Goal: Transaction & Acquisition: Purchase product/service

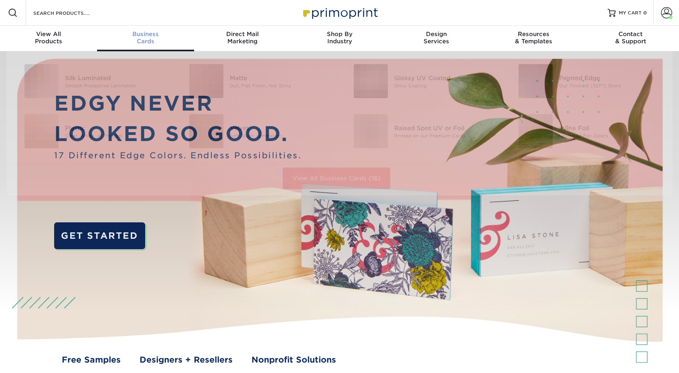
click at [146, 32] on span "Business" at bounding box center [145, 33] width 97 height 7
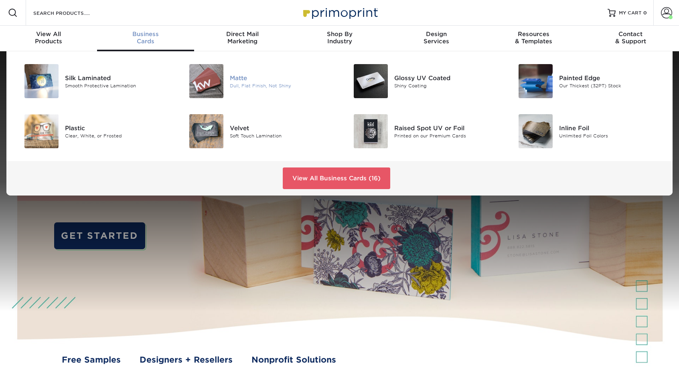
click at [212, 73] on img at bounding box center [206, 81] width 34 height 34
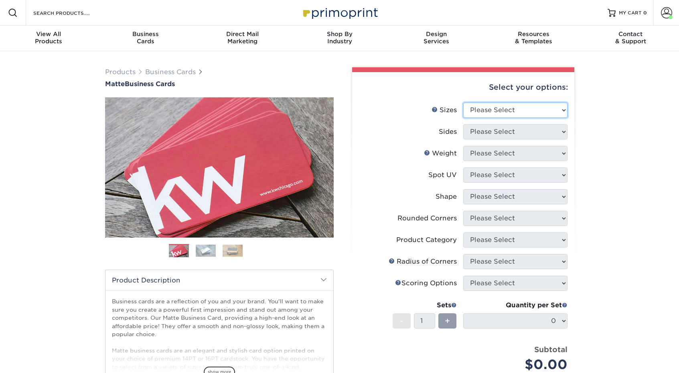
click at [482, 110] on select "Please Select 1.5" x 3.5" - Mini 1.75" x 3.5" - Mini 2" x 2" - Square 2" x 3" -…" at bounding box center [515, 110] width 104 height 15
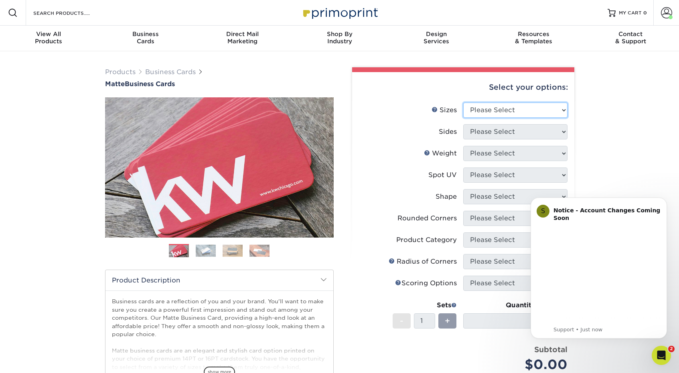
select select "2.00x3.50"
click at [463, 103] on select "Please Select 1.5" x 3.5" - Mini 1.75" x 3.5" - Mini 2" x 2" - Square 2" x 3" -…" at bounding box center [515, 110] width 104 height 15
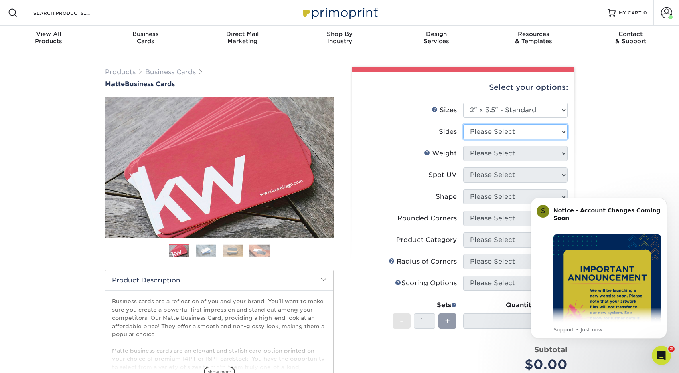
click at [493, 135] on select "Please Select Print Both Sides Print Front Only" at bounding box center [515, 131] width 104 height 15
select select "13abbda7-1d64-4f25-8bb2-c179b224825d"
click at [463, 124] on select "Please Select Print Both Sides Print Front Only" at bounding box center [515, 131] width 104 height 15
click at [494, 152] on select "Please Select 16PT 14PT" at bounding box center [515, 153] width 104 height 15
select select "14PT"
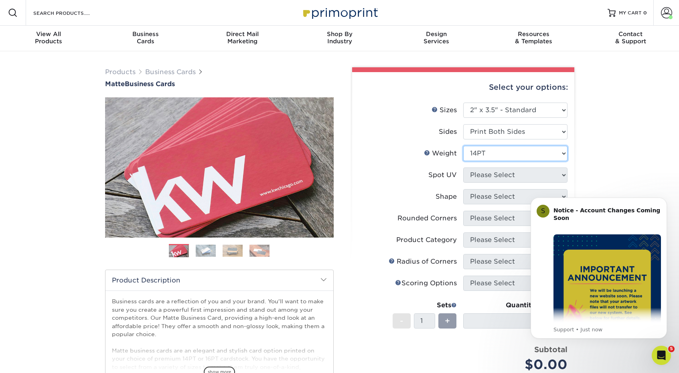
click at [463, 146] on select "Please Select 16PT 14PT" at bounding box center [515, 153] width 104 height 15
click at [495, 178] on select at bounding box center [515, 175] width 104 height 15
select select "121bb7b5-3b4d-429f-bd8d-bbf80e953313"
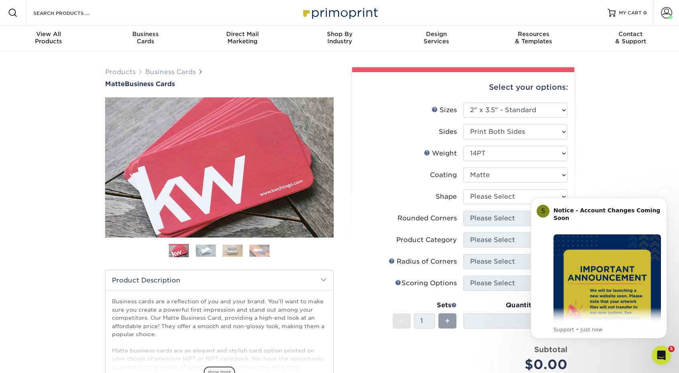
click at [463, 168] on select at bounding box center [515, 175] width 104 height 15
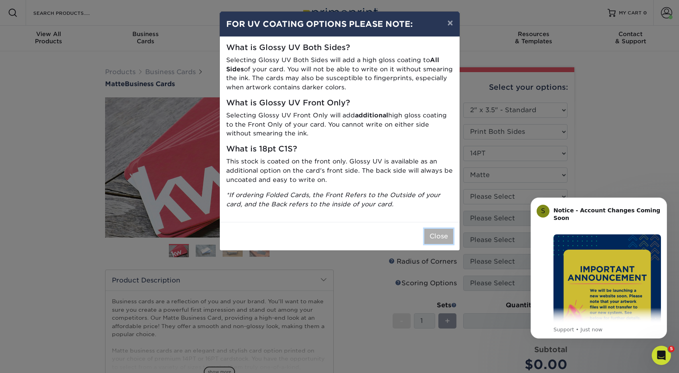
click at [437, 236] on button "Close" at bounding box center [438, 236] width 29 height 15
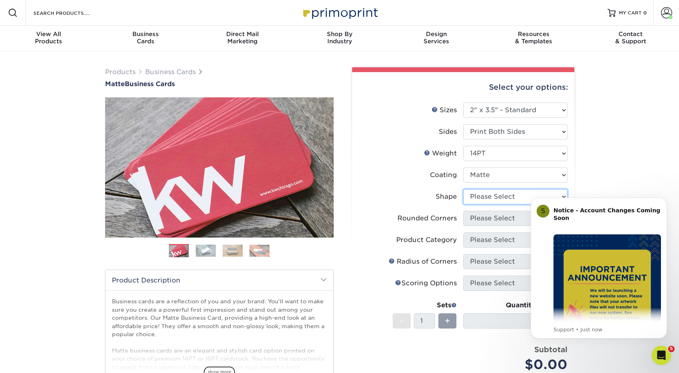
click at [489, 199] on select "Please Select Standard" at bounding box center [515, 196] width 104 height 15
select select "standard"
click at [463, 189] on select "Please Select Standard" at bounding box center [515, 196] width 104 height 15
click at [485, 216] on select "Please Select Yes - Round 2 Corners Yes - Round 4 Corners No" at bounding box center [515, 218] width 104 height 15
select select "0"
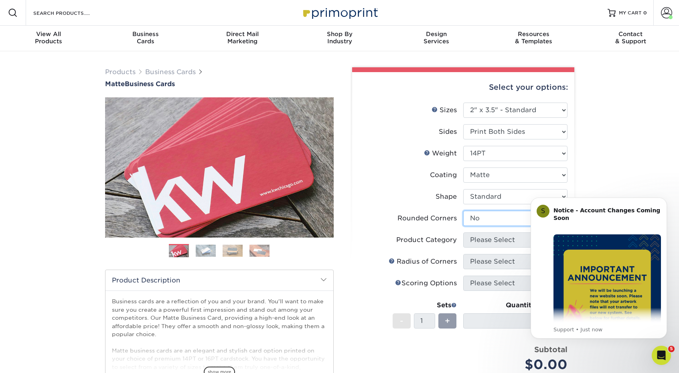
click at [463, 211] on select "Please Select Yes - Round 2 Corners Yes - Round 4 Corners No" at bounding box center [515, 218] width 104 height 15
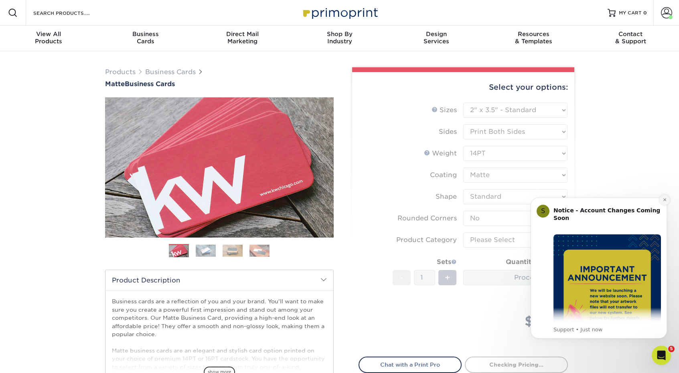
click at [666, 203] on button "Dismiss notification" at bounding box center [664, 200] width 10 height 10
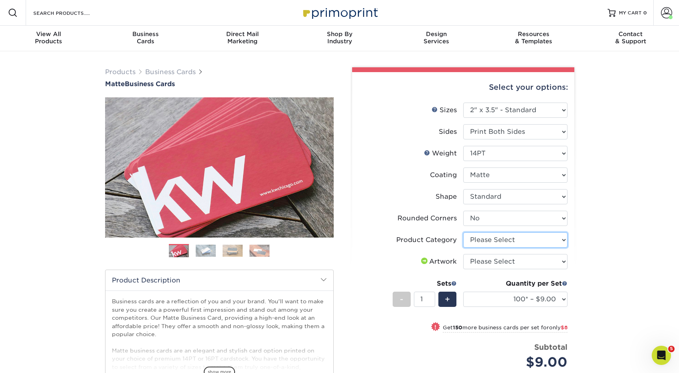
click at [556, 239] on select "Please Select Business Cards" at bounding box center [515, 240] width 104 height 15
select select "3b5148f1-0588-4f88-a218-97bcfdce65c1"
click at [463, 233] on select "Please Select Business Cards" at bounding box center [515, 240] width 104 height 15
click at [526, 262] on select "Please Select I will upload files I need a design - $100" at bounding box center [515, 261] width 104 height 15
select select "upload"
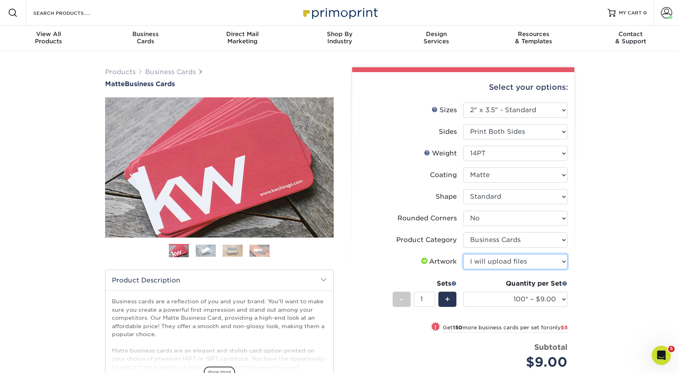
click at [463, 254] on select "Please Select I will upload files I need a design - $100" at bounding box center [515, 261] width 104 height 15
click at [510, 297] on select "100* – $9.00 250* – $17.00 500 – $33.00 1000 – $42.00 2500 – $75.00 5000 – $143…" at bounding box center [515, 299] width 104 height 15
select select "500 – $33.00"
click at [463, 292] on select "100* – $9.00 250* – $17.00 500 – $33.00 1000 – $42.00 2500 – $75.00 5000 – $143…" at bounding box center [515, 299] width 104 height 15
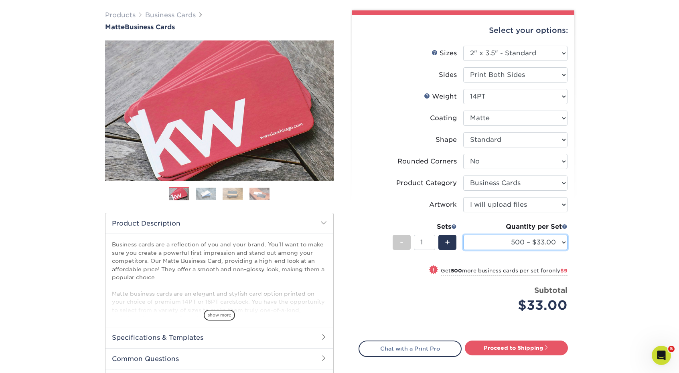
scroll to position [59, 0]
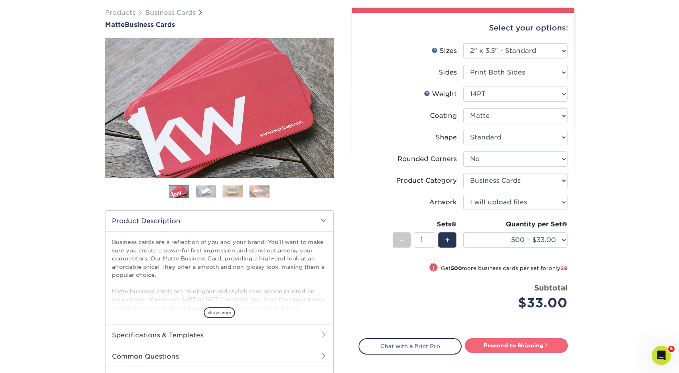
click at [517, 350] on link "Proceed to Shipping" at bounding box center [516, 346] width 103 height 14
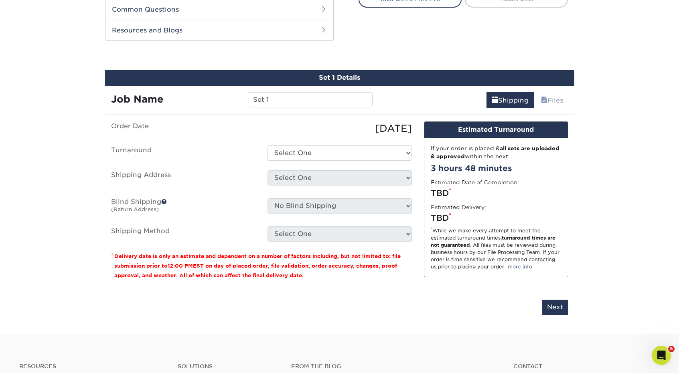
scroll to position [420, 0]
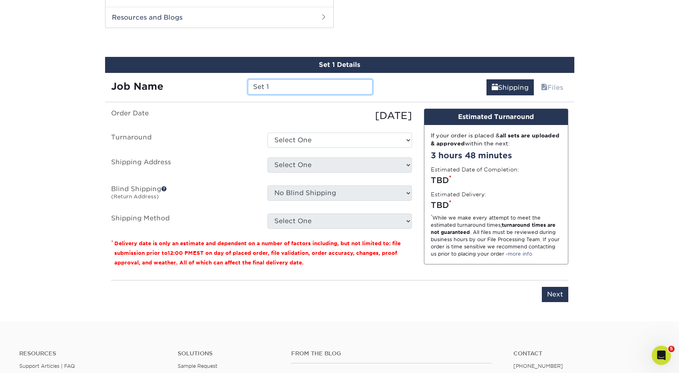
drag, startPoint x: 273, startPoint y: 87, endPoint x: 243, endPoint y: 87, distance: 30.1
click at [243, 87] on div "Set 1" at bounding box center [310, 86] width 137 height 15
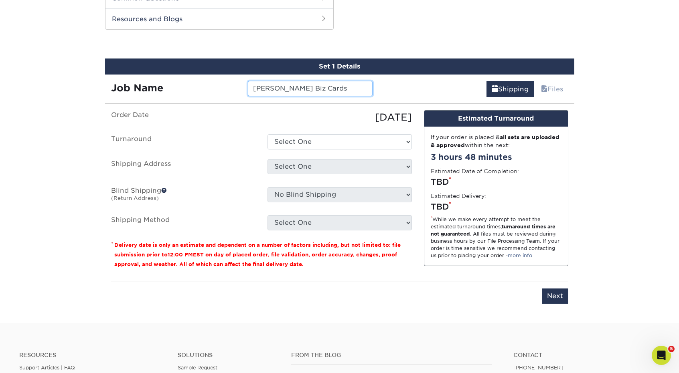
type input "[PERSON_NAME] Biz Cards"
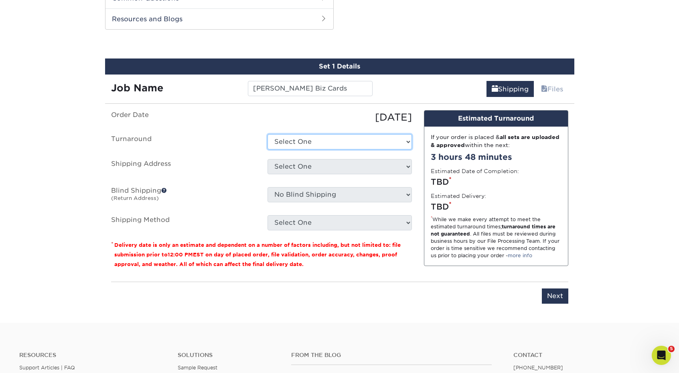
click at [315, 140] on select "Select One 2-4 Business Days 2 Day Next Business Day" at bounding box center [340, 141] width 144 height 15
select select "4593e6bc-33d2-4cf1-a66b-d77e9d82a3cc"
click at [268, 134] on select "Select One 2-4 Business Days 2 Day Next Business Day" at bounding box center [340, 141] width 144 height 15
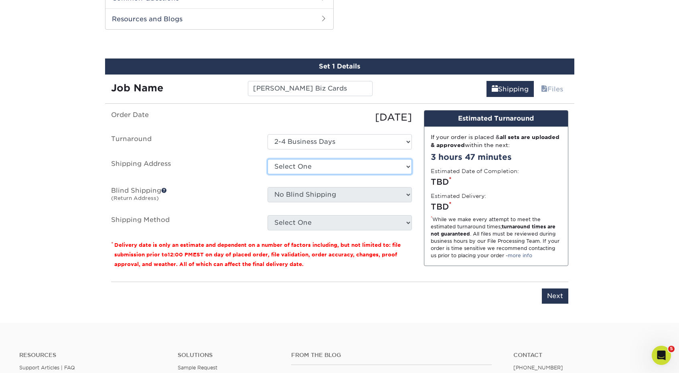
click at [326, 166] on select "Select One 110 Peters Road 154 Orlan Andrew Smucker Home Artifex Austin Ritsema…" at bounding box center [340, 166] width 144 height 15
select select "278105"
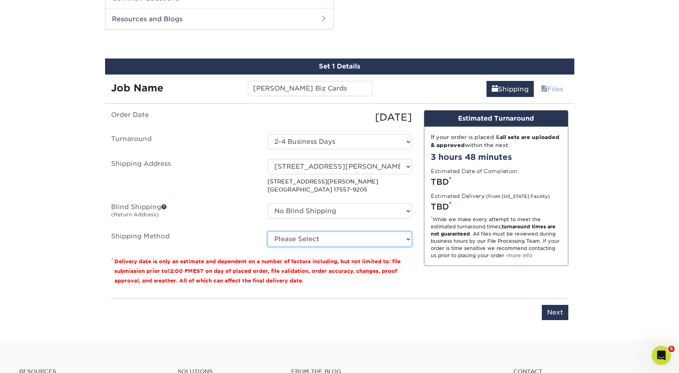
click at [303, 240] on select "Please Select Ground Shipping (+$8.96) 3 Day Shipping Service (+$20.04) 2 Day A…" at bounding box center [340, 239] width 144 height 15
select select "03"
click at [268, 232] on select "Please Select Ground Shipping (+$8.96) 3 Day Shipping Service (+$20.04) 2 Day A…" at bounding box center [340, 239] width 144 height 15
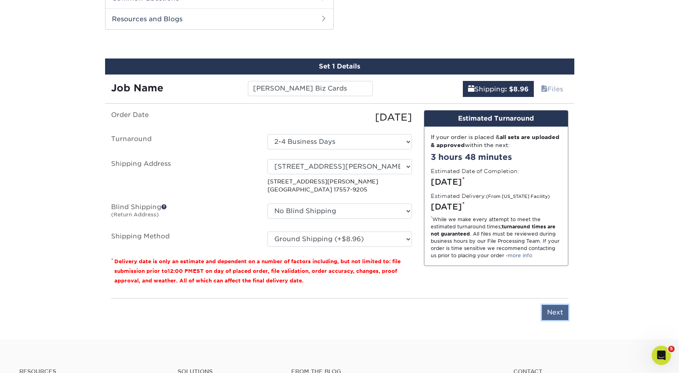
click at [553, 311] on input "Next" at bounding box center [555, 312] width 26 height 15
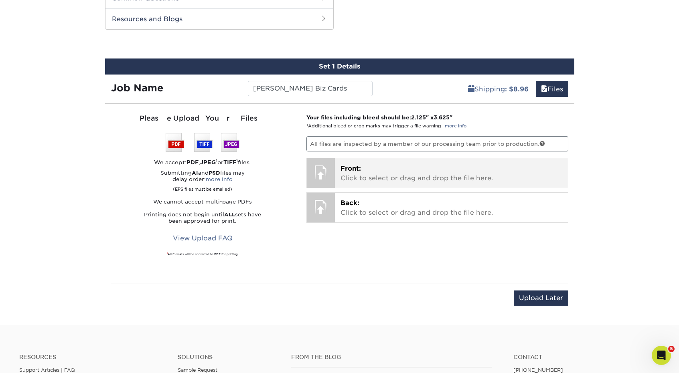
click at [363, 174] on p "Front: Click to select or drag and drop the file here." at bounding box center [452, 173] width 222 height 19
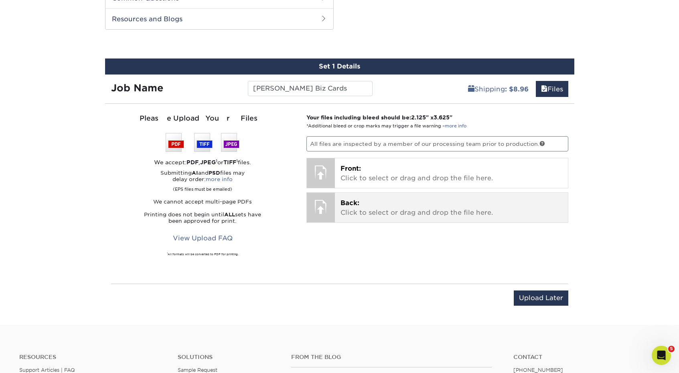
click at [385, 204] on p "Back: Click to select or drag and drop the file here." at bounding box center [452, 208] width 222 height 19
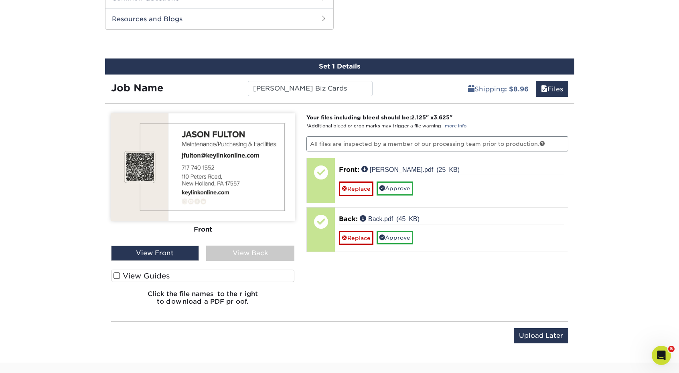
click at [117, 276] on span at bounding box center [117, 276] width 7 height 8
click at [0, 0] on input "View Guides" at bounding box center [0, 0] width 0 height 0
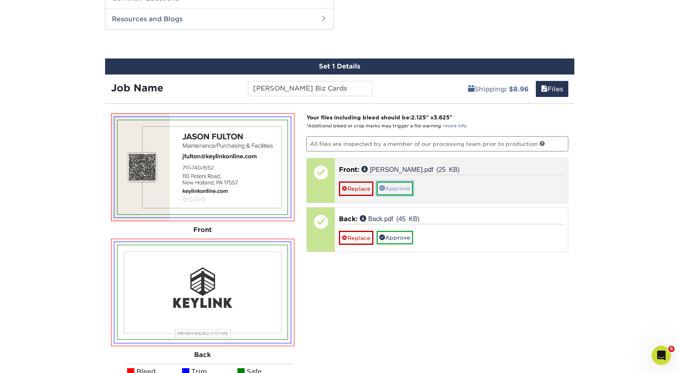
click at [395, 192] on link "Approve" at bounding box center [395, 189] width 37 height 14
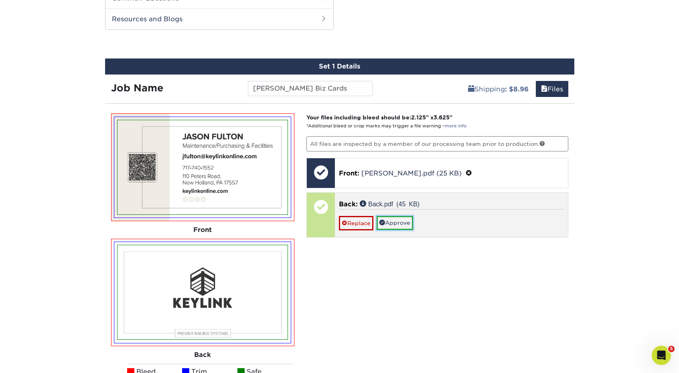
click at [398, 217] on link "Approve" at bounding box center [395, 223] width 37 height 14
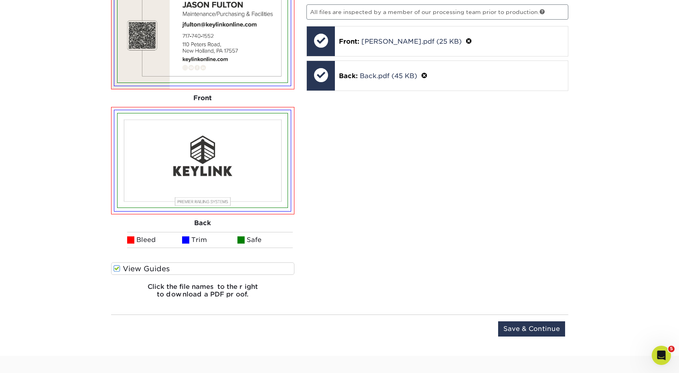
scroll to position [554, 0]
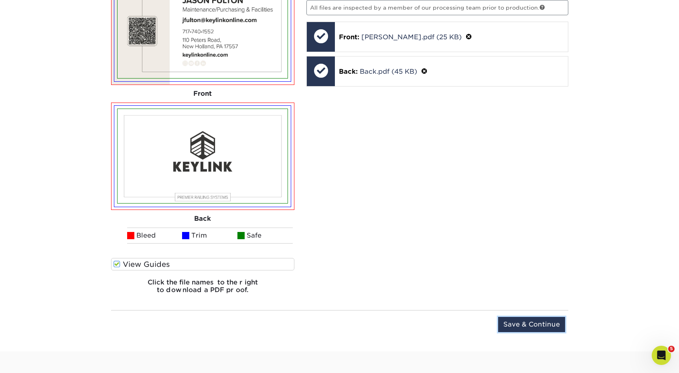
click at [542, 323] on input "Save & Continue" at bounding box center [531, 324] width 67 height 15
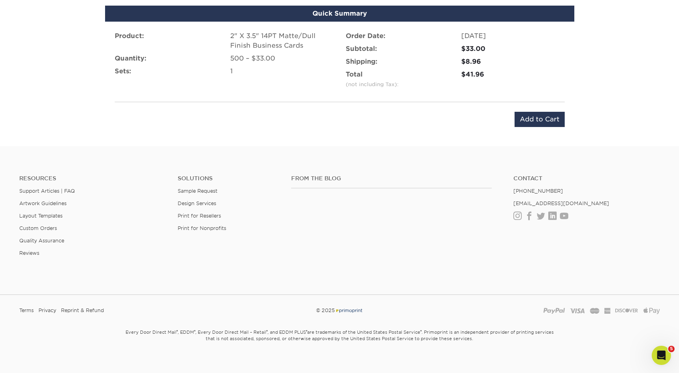
scroll to position [519, 0]
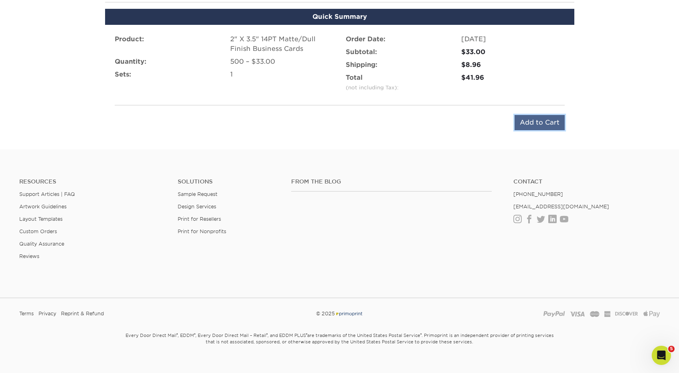
click at [534, 126] on input "Add to Cart" at bounding box center [540, 122] width 50 height 15
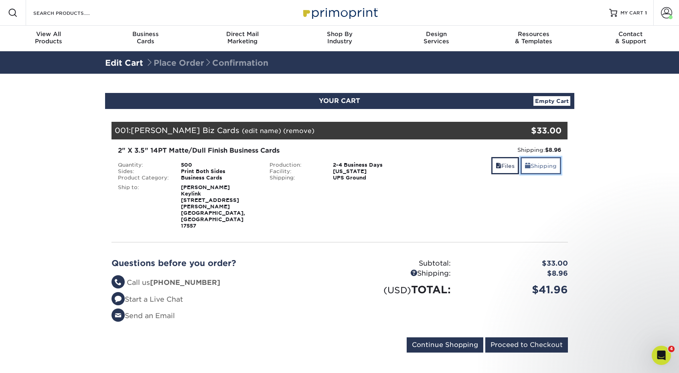
click at [540, 165] on link "Shipping" at bounding box center [541, 165] width 41 height 17
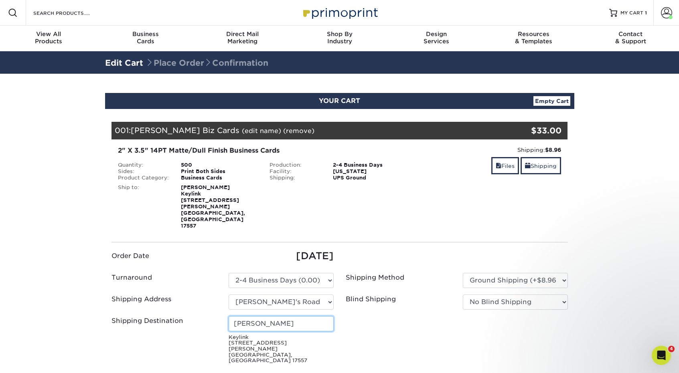
drag, startPoint x: 290, startPoint y: 309, endPoint x: 192, endPoint y: 304, distance: 97.6
click at [192, 316] on div "Shipping Destination Erica Gregory Keylink 110 Peters Rd New Holland, PA 17557" at bounding box center [222, 341] width 234 height 51
type input "[PERSON_NAME]"
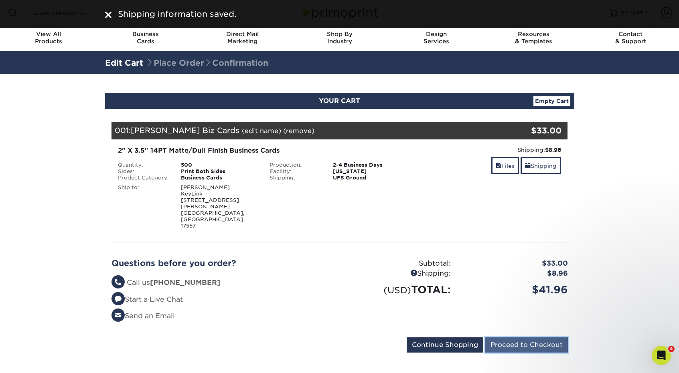
click at [534, 338] on input "Proceed to Checkout" at bounding box center [526, 345] width 83 height 15
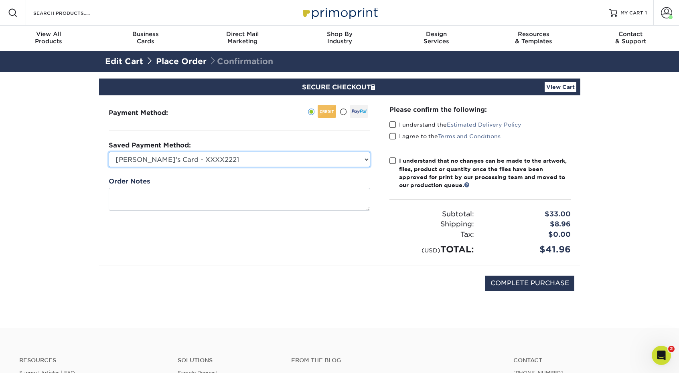
click at [310, 161] on select "Jason's Card - XXXX2221 Visa - XXXX2357 Visa - XXXX2357 Visa - XXXX7083 New Cre…" at bounding box center [240, 159] width 262 height 15
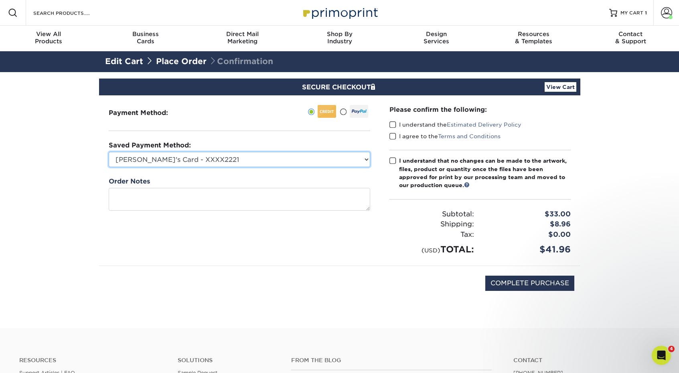
select select "73635"
click at [109, 152] on select "Jason's Card - XXXX2221 Visa - XXXX2357 Visa - XXXX2357 Visa - XXXX7083 New Cre…" at bounding box center [240, 159] width 262 height 15
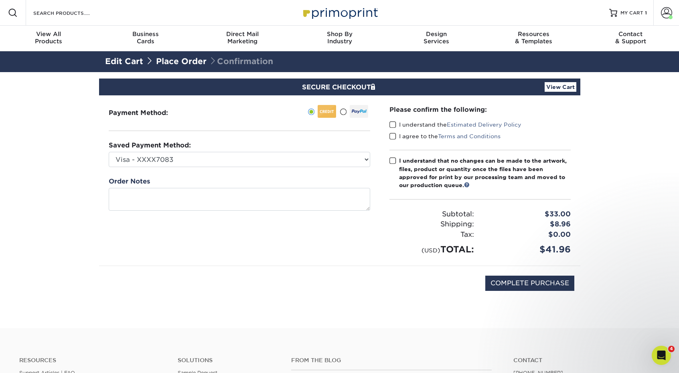
drag, startPoint x: 392, startPoint y: 122, endPoint x: 396, endPoint y: 135, distance: 13.7
click at [392, 122] on span at bounding box center [392, 125] width 7 height 8
click at [0, 0] on input "I understand the Estimated Delivery Policy" at bounding box center [0, 0] width 0 height 0
drag, startPoint x: 396, startPoint y: 136, endPoint x: 394, endPoint y: 146, distance: 10.6
click at [395, 136] on span at bounding box center [392, 137] width 7 height 8
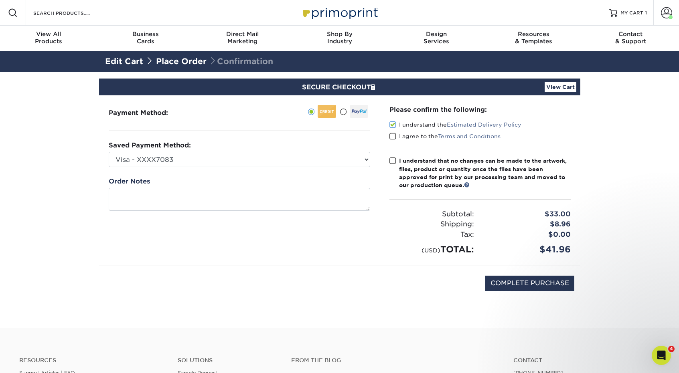
click at [0, 0] on input "I agree to the Terms and Conditions" at bounding box center [0, 0] width 0 height 0
drag, startPoint x: 392, startPoint y: 158, endPoint x: 403, endPoint y: 168, distance: 14.5
click at [393, 159] on span at bounding box center [392, 161] width 7 height 8
click at [0, 0] on input "I understand that no changes can be made to the artwork, files, product or quan…" at bounding box center [0, 0] width 0 height 0
drag, startPoint x: 532, startPoint y: 283, endPoint x: 528, endPoint y: 282, distance: 4.4
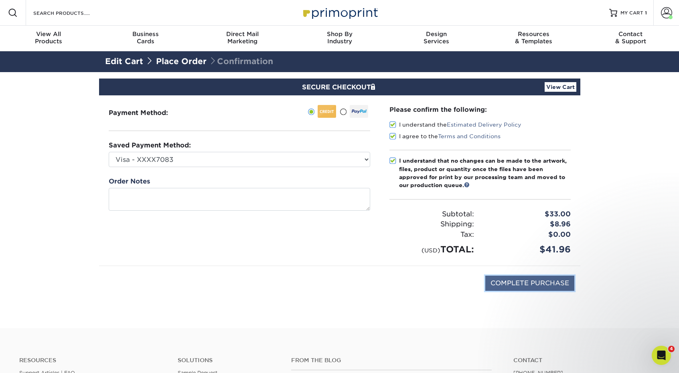
click at [531, 283] on input "COMPLETE PURCHASE" at bounding box center [529, 283] width 89 height 15
type input "PROCESSING, PLEASE WAIT..."
